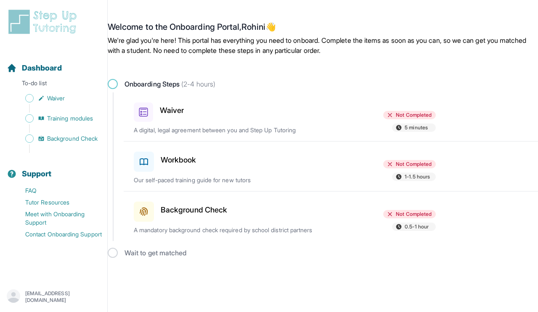
click at [301, 119] on div at bounding box center [285, 110] width 98 height 23
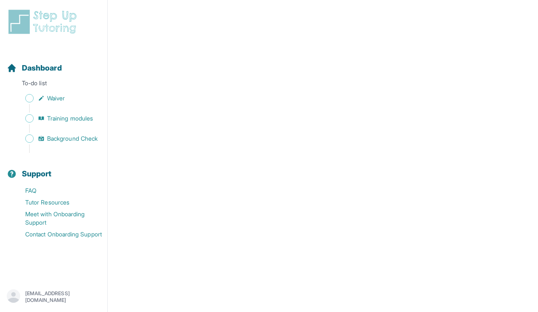
scroll to position [1381, 0]
click at [67, 100] on link "Waiver" at bounding box center [57, 98] width 100 height 12
click at [59, 99] on span "Waiver" at bounding box center [56, 98] width 18 height 8
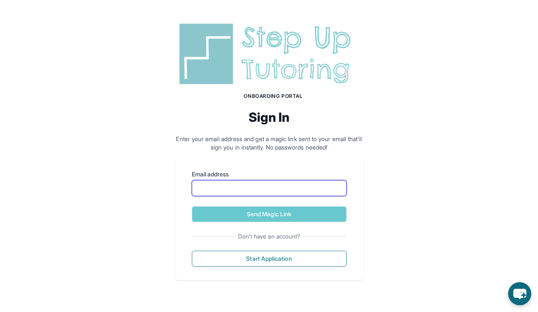
click at [234, 191] on input "Email address" at bounding box center [269, 188] width 155 height 16
type input "**********"
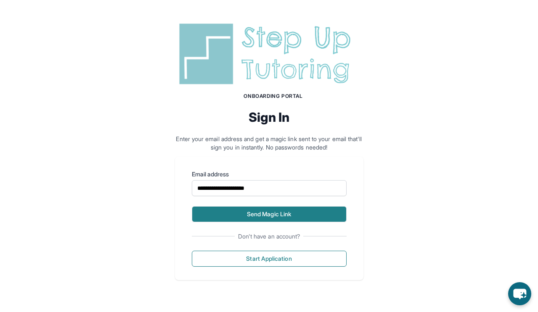
click at [249, 211] on button "Send Magic Link" at bounding box center [269, 214] width 155 height 16
